Goal: Check status: Check status

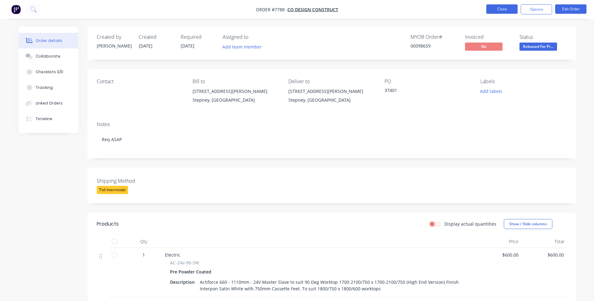
click at [500, 7] on button "Close" at bounding box center [501, 8] width 31 height 9
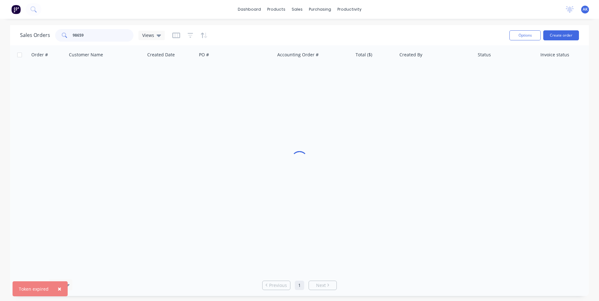
drag, startPoint x: 81, startPoint y: 34, endPoint x: 88, endPoint y: 35, distance: 6.6
click at [88, 35] on input "98659" at bounding box center [103, 35] width 61 height 13
drag, startPoint x: 88, startPoint y: 34, endPoint x: 76, endPoint y: 38, distance: 12.1
click at [76, 38] on input "98965" at bounding box center [103, 35] width 61 height 13
type input "98707"
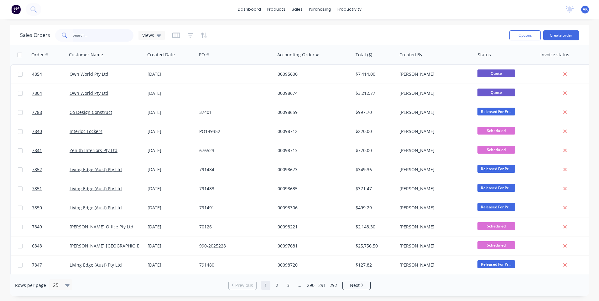
click at [85, 35] on input "text" at bounding box center [103, 35] width 61 height 13
type input "98707"
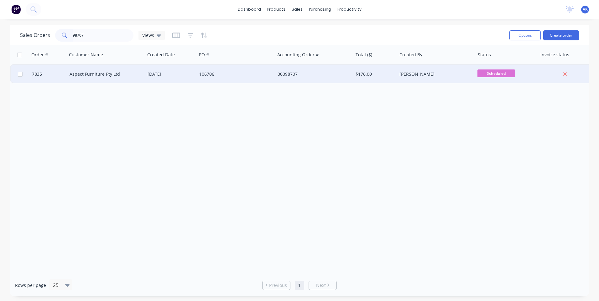
click at [239, 76] on div "106706" at bounding box center [234, 74] width 70 height 6
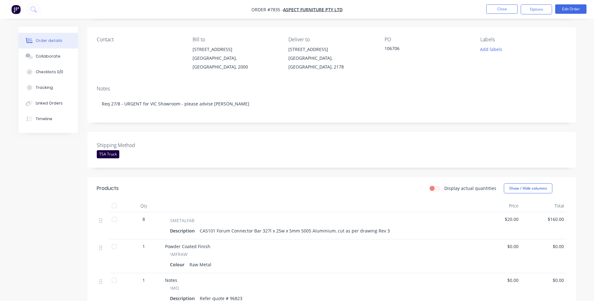
scroll to position [63, 0]
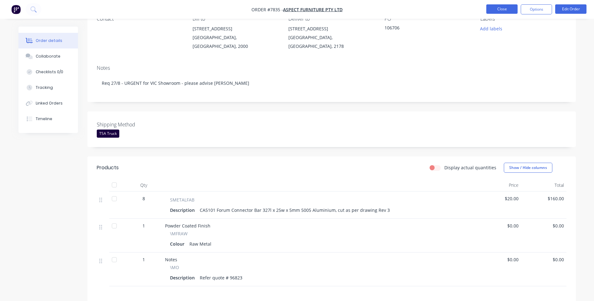
click at [508, 8] on button "Close" at bounding box center [501, 8] width 31 height 9
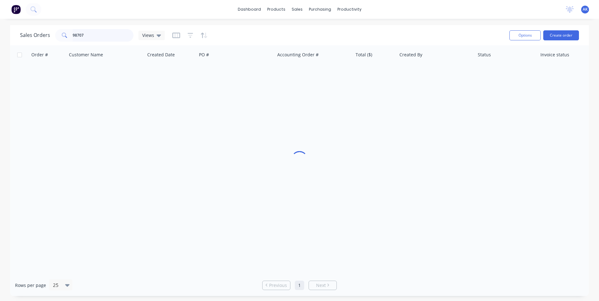
click at [90, 35] on input "98707" at bounding box center [103, 35] width 61 height 13
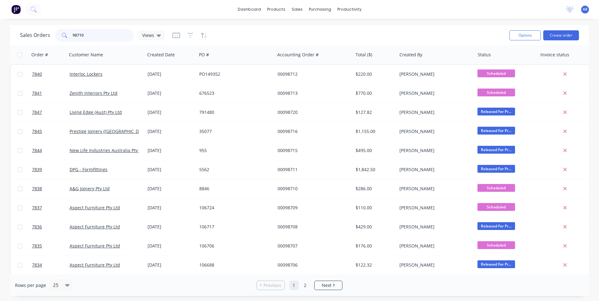
type input "98710"
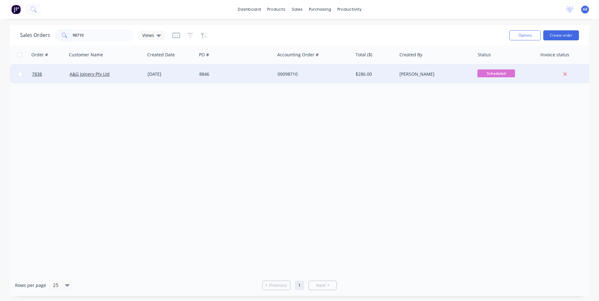
click at [200, 77] on div "8846" at bounding box center [234, 74] width 70 height 6
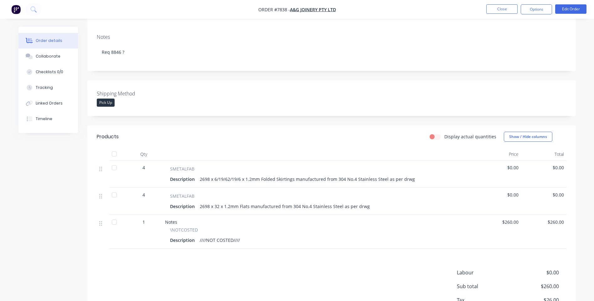
scroll to position [94, 0]
click at [56, 56] on div "Collaborate" at bounding box center [48, 57] width 25 height 6
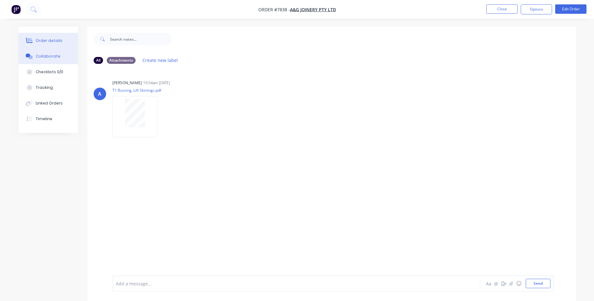
click at [37, 42] on div "Order details" at bounding box center [49, 41] width 27 height 6
